Goal: Task Accomplishment & Management: Use online tool/utility

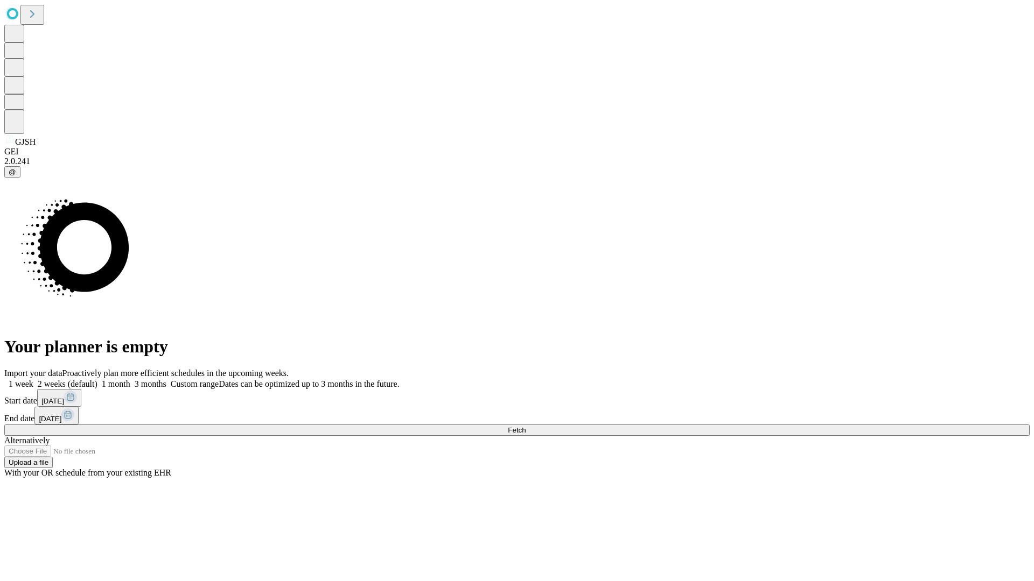
click at [525, 426] on span "Fetch" at bounding box center [517, 430] width 18 height 8
